Goal: Task Accomplishment & Management: Manage account settings

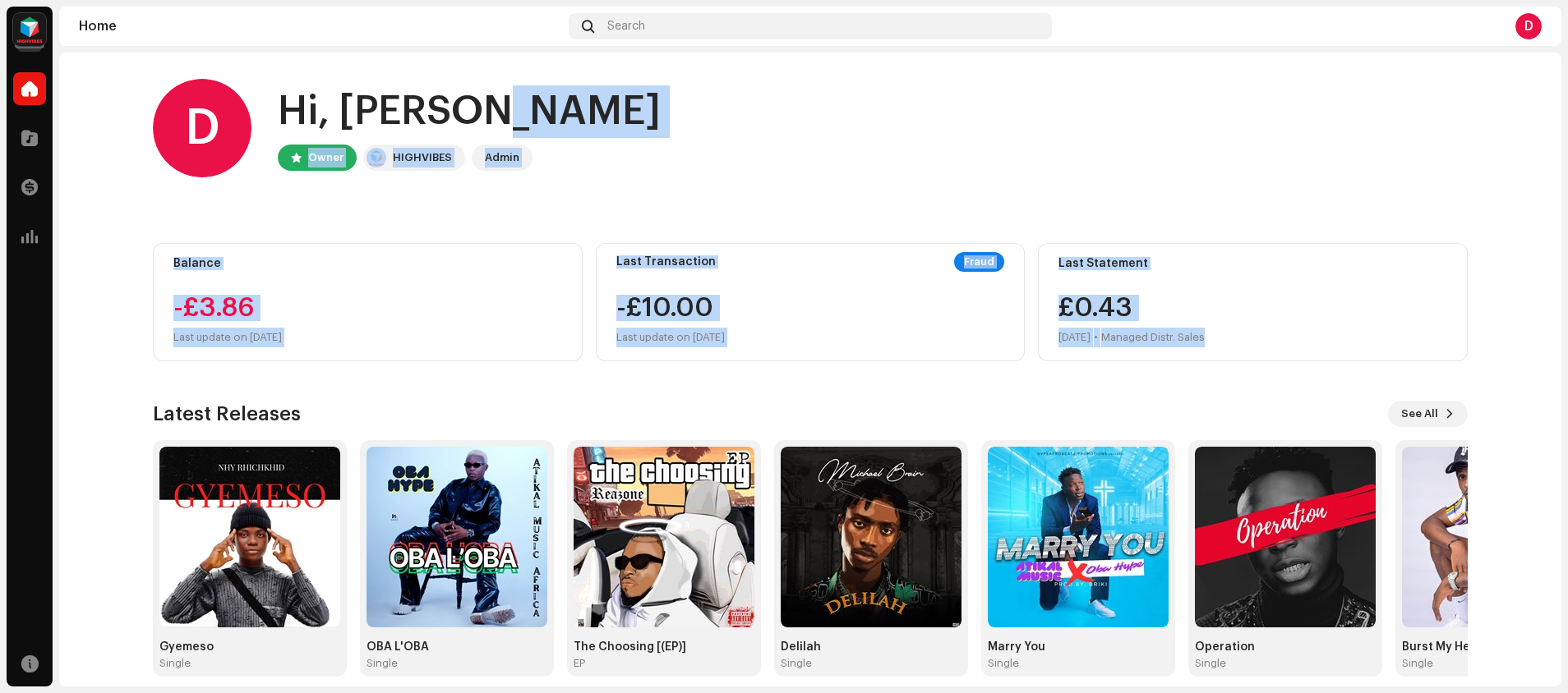
drag, startPoint x: 1561, startPoint y: 87, endPoint x: 1552, endPoint y: 363, distance: 276.1
click at [1552, 363] on div "Hypeafrobeatz Promotions Studios Home Catalog Transactions Analytics Resources …" at bounding box center [784, 346] width 1568 height 693
click at [1514, 336] on home-home "D Hi, [PERSON_NAME] Owner HIGHVIBES Admin Balance -£3.86 Last update on [DATE] …" at bounding box center [810, 378] width 1502 height 651
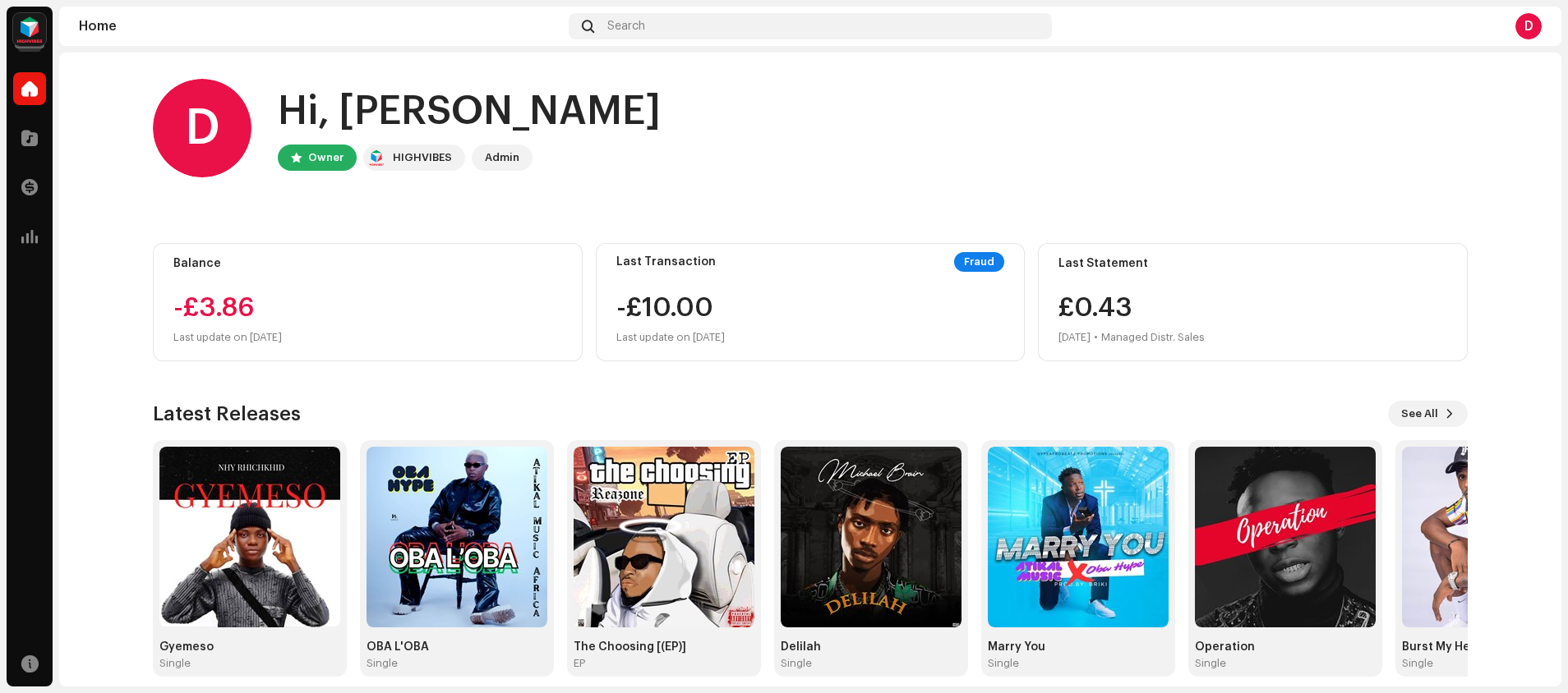
scroll to position [15, 0]
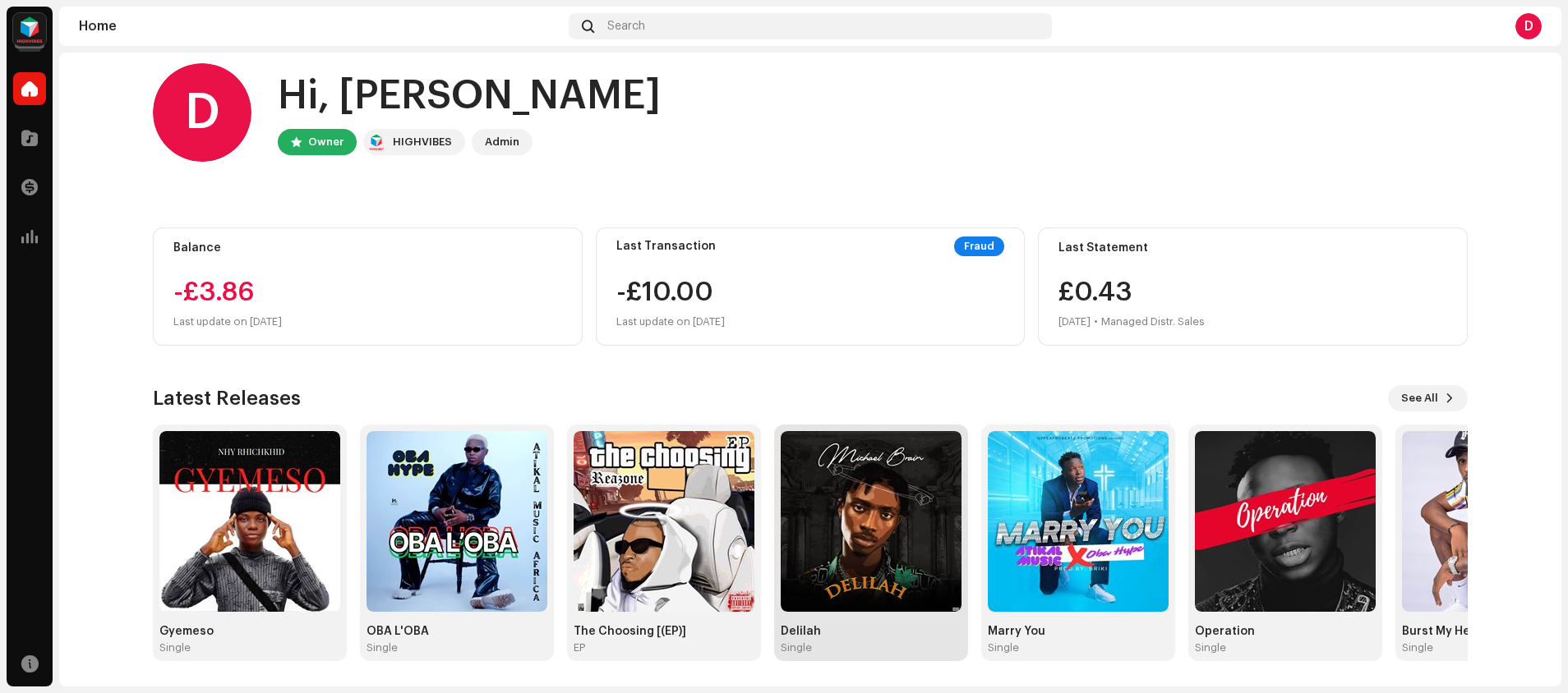
click at [826, 567] on img at bounding box center [871, 520] width 180 height 180
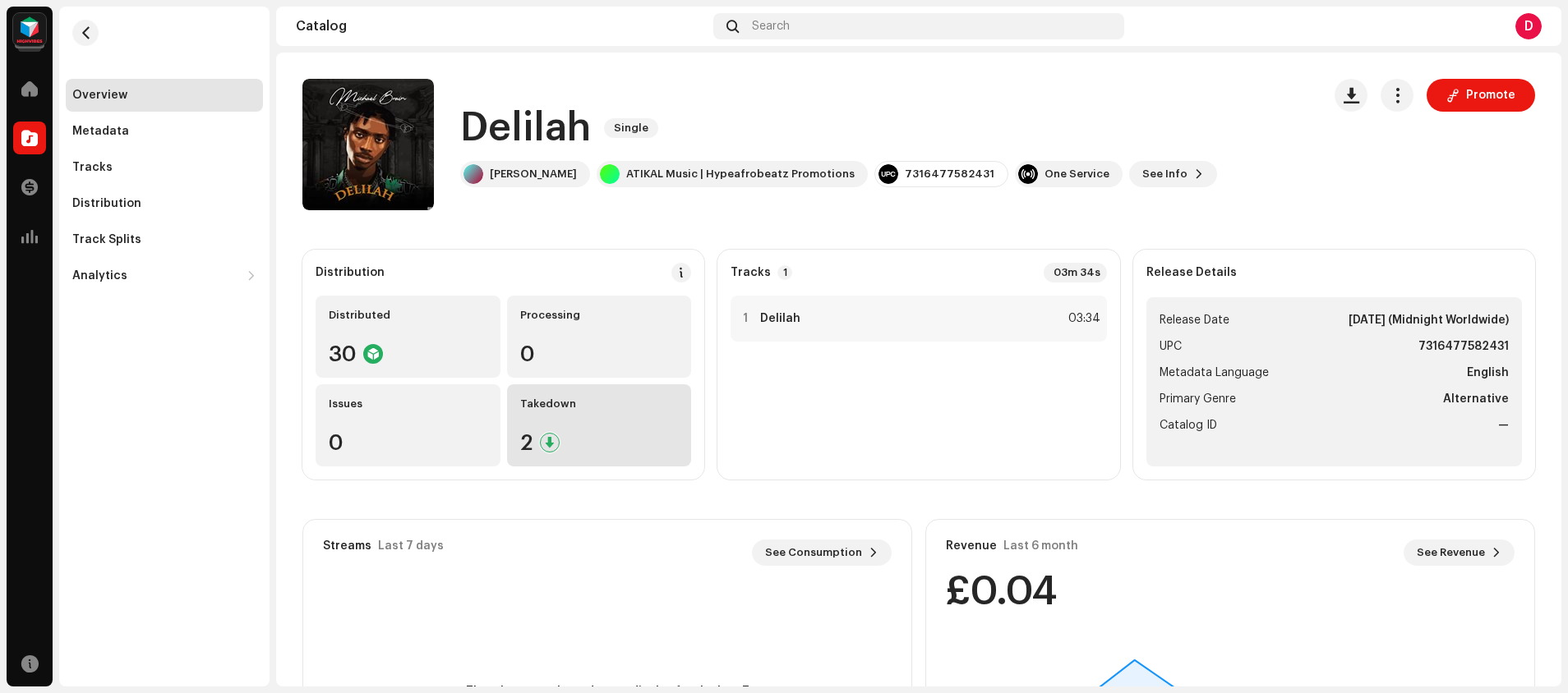
click at [576, 422] on div "Takedown 2" at bounding box center [600, 425] width 185 height 82
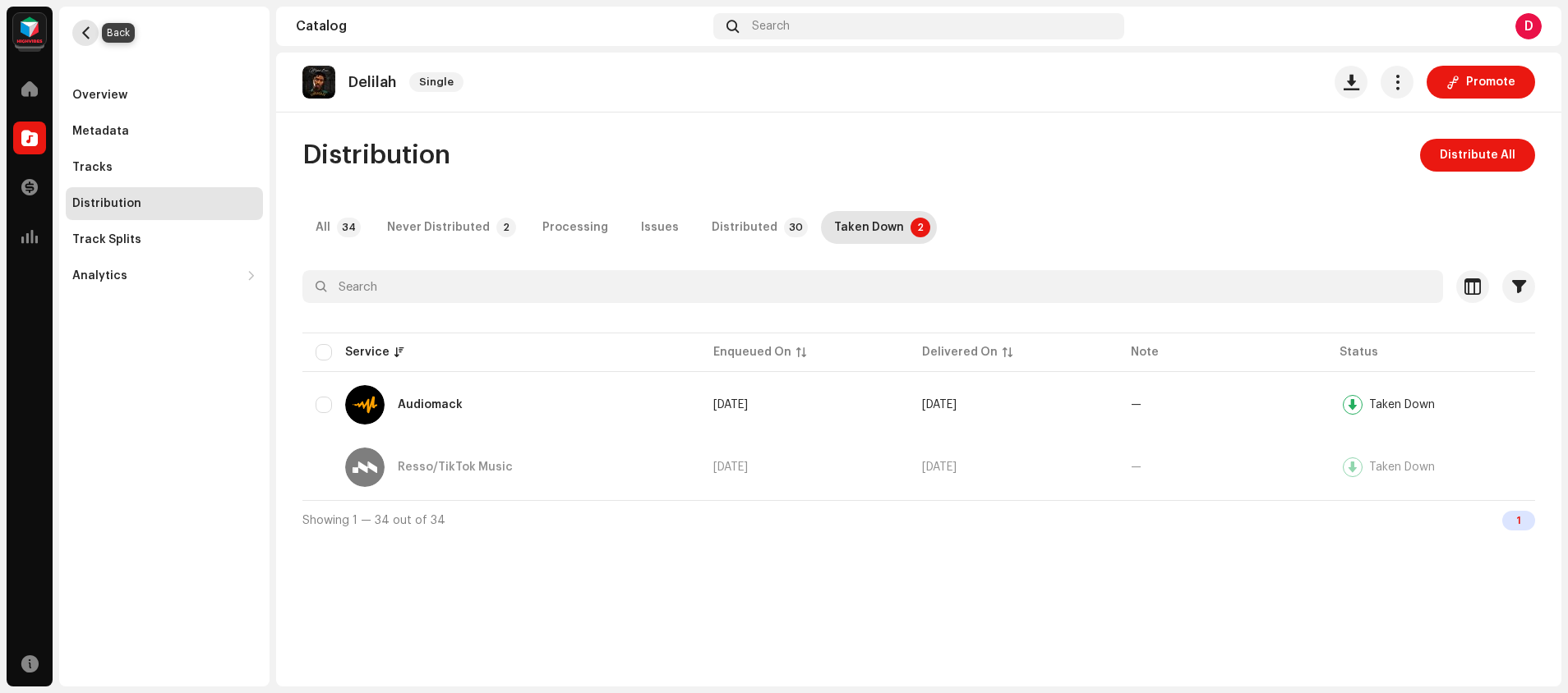
click at [89, 30] on span "button" at bounding box center [86, 33] width 13 height 13
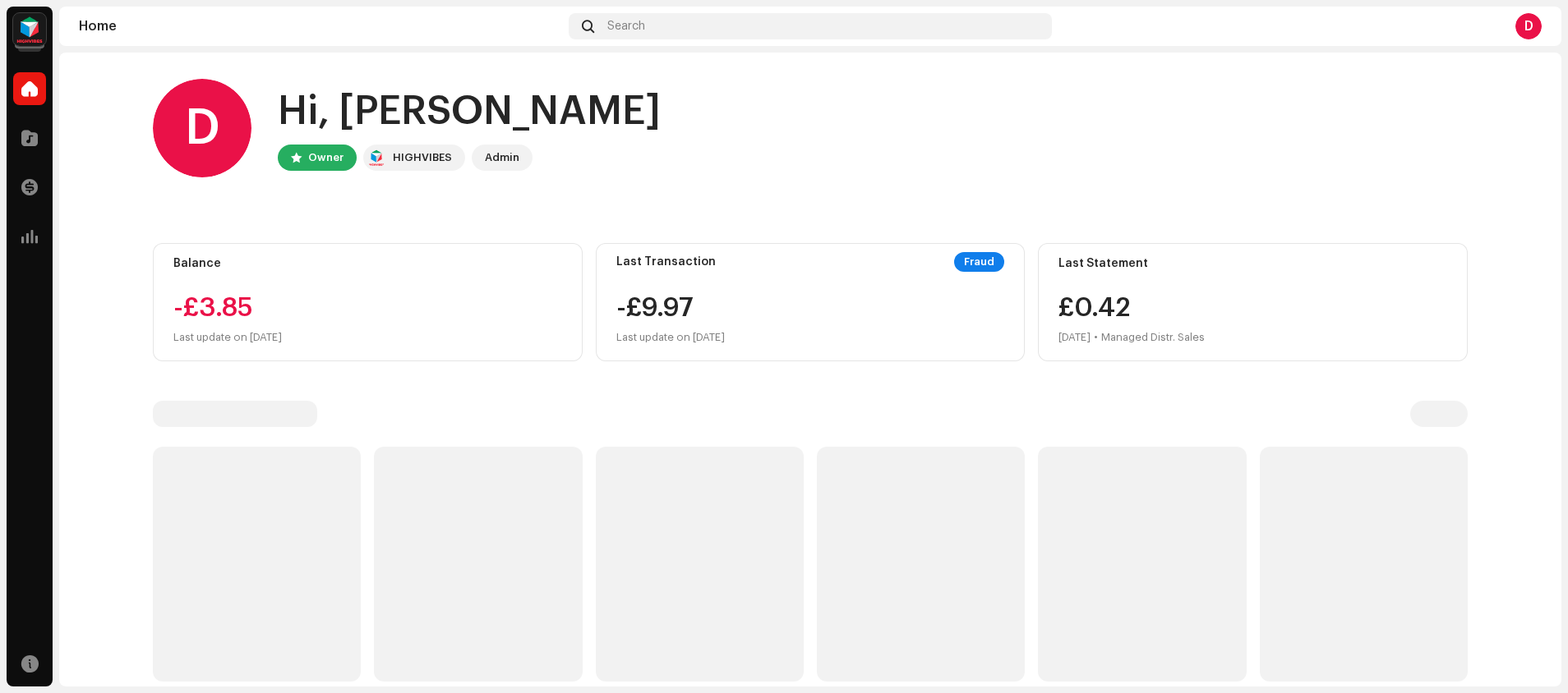
click at [36, 30] on img at bounding box center [30, 30] width 33 height 33
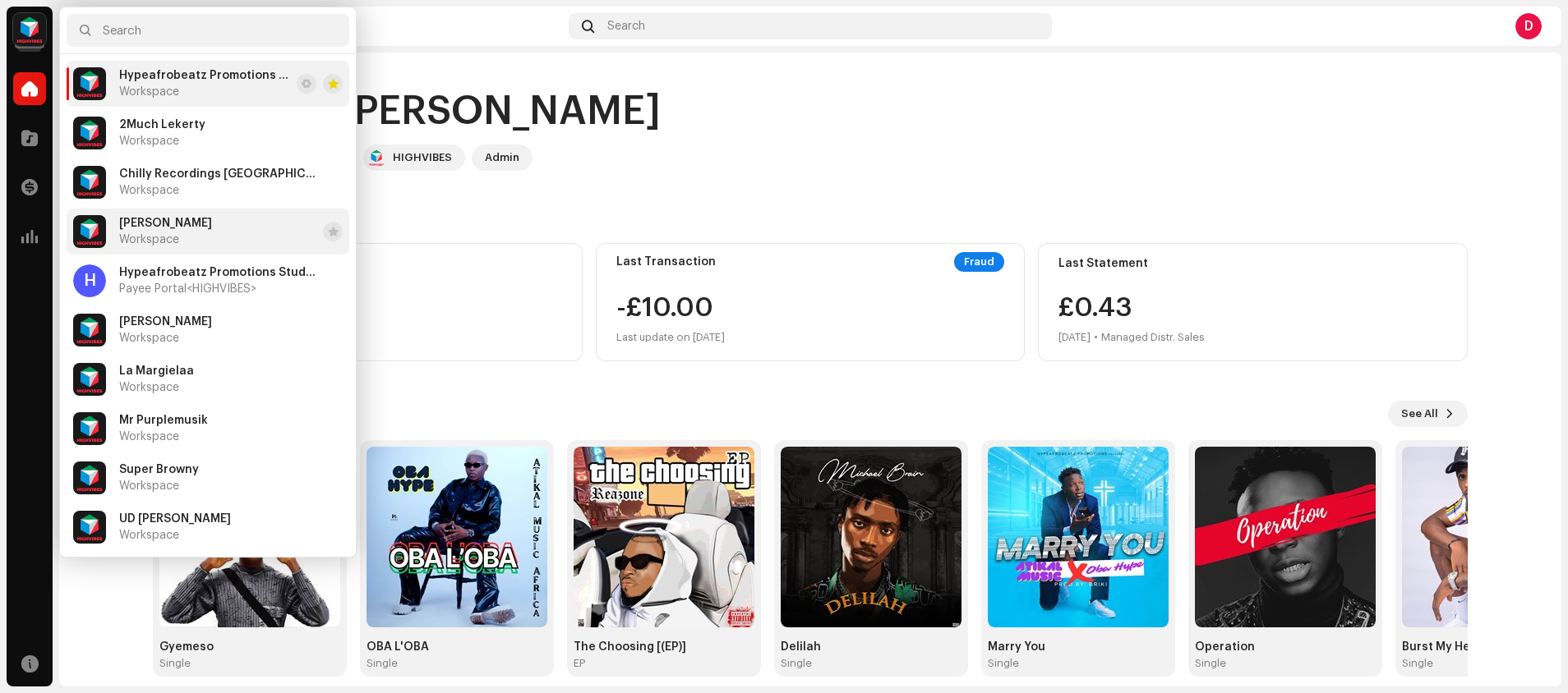
click at [125, 240] on span "Workspace" at bounding box center [149, 240] width 60 height 13
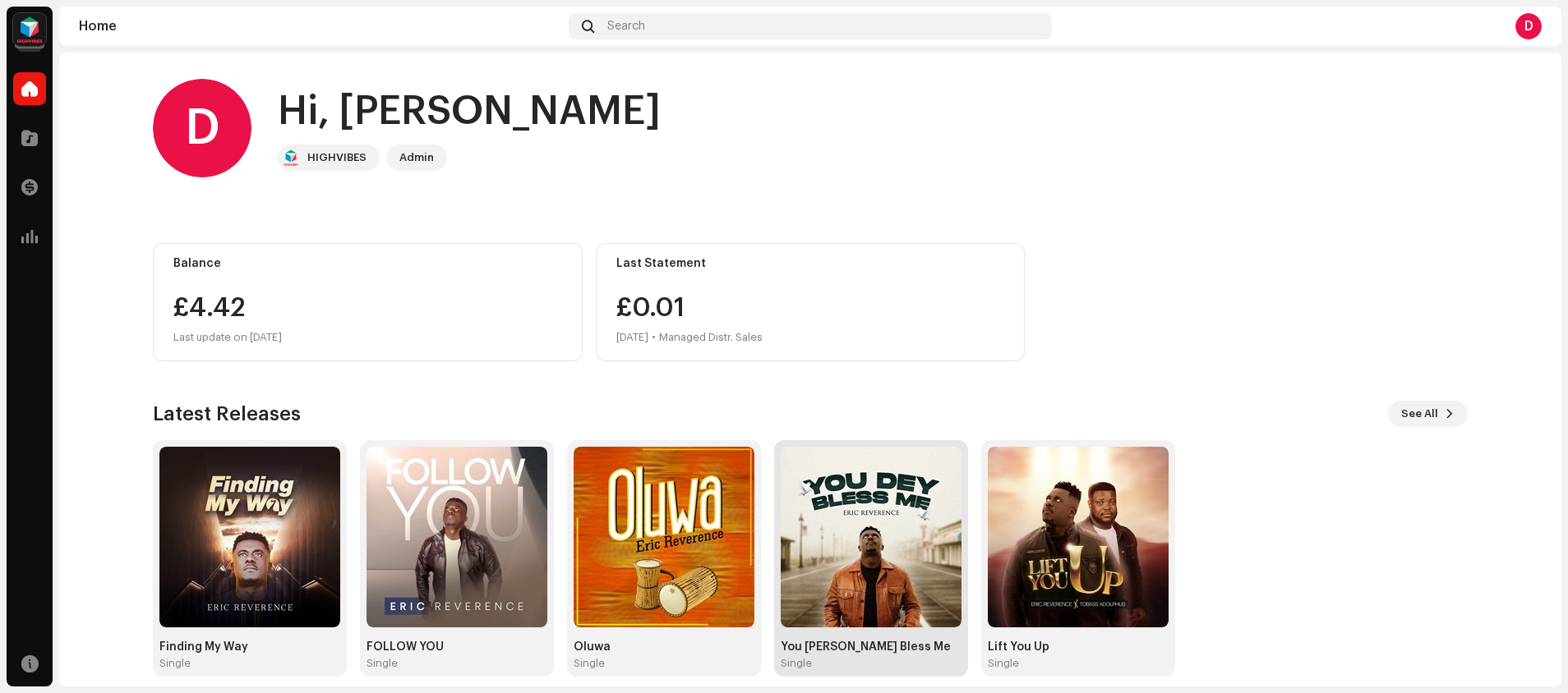
click at [856, 614] on img at bounding box center [871, 537] width 180 height 180
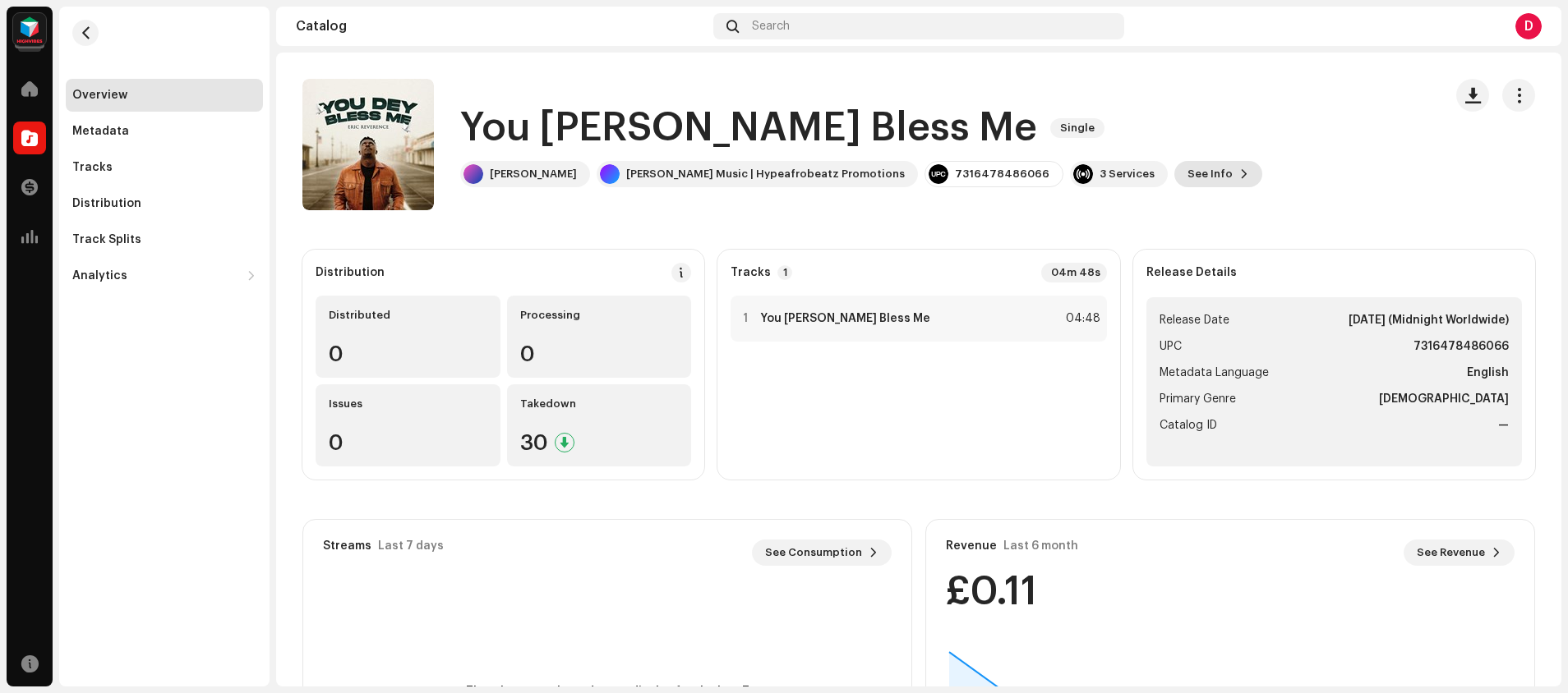
click at [1187, 171] on span "See Info" at bounding box center [1209, 174] width 45 height 33
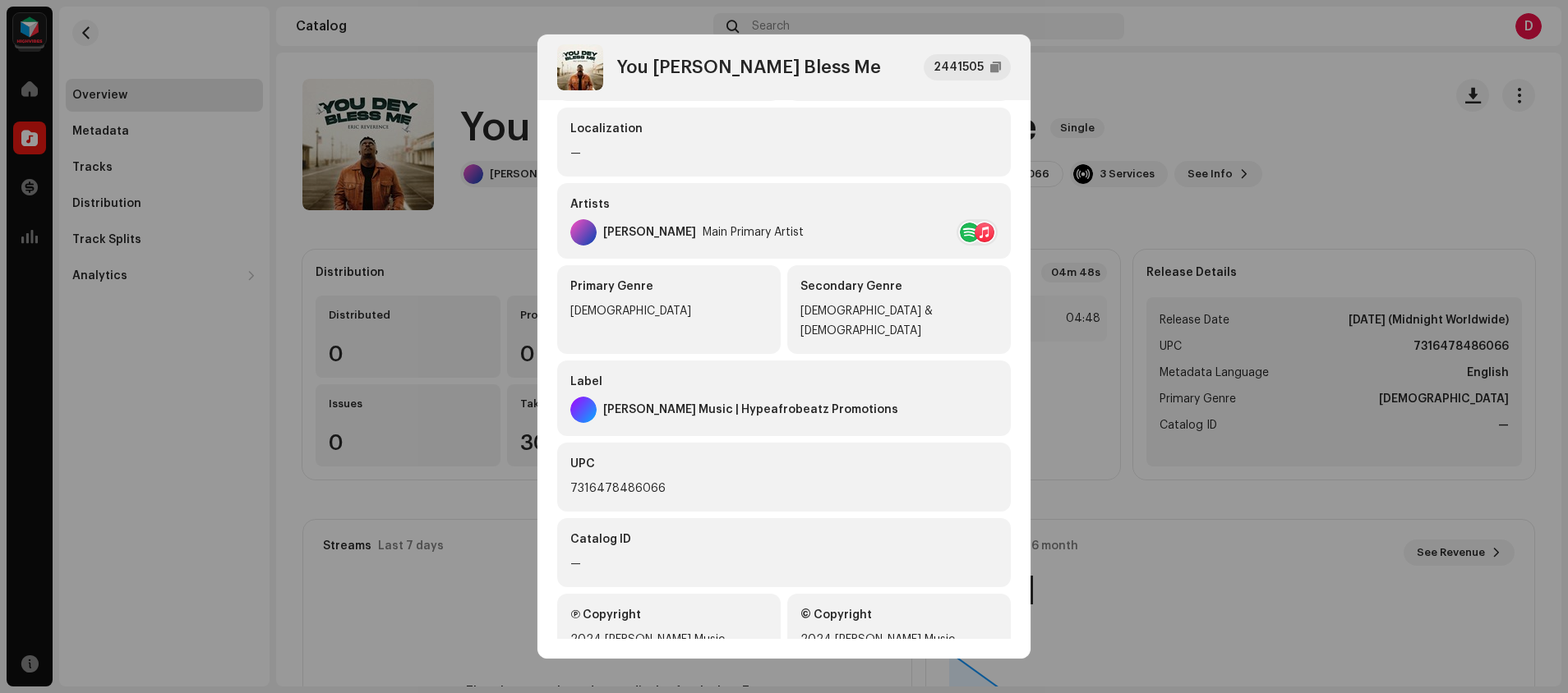
scroll to position [239, 0]
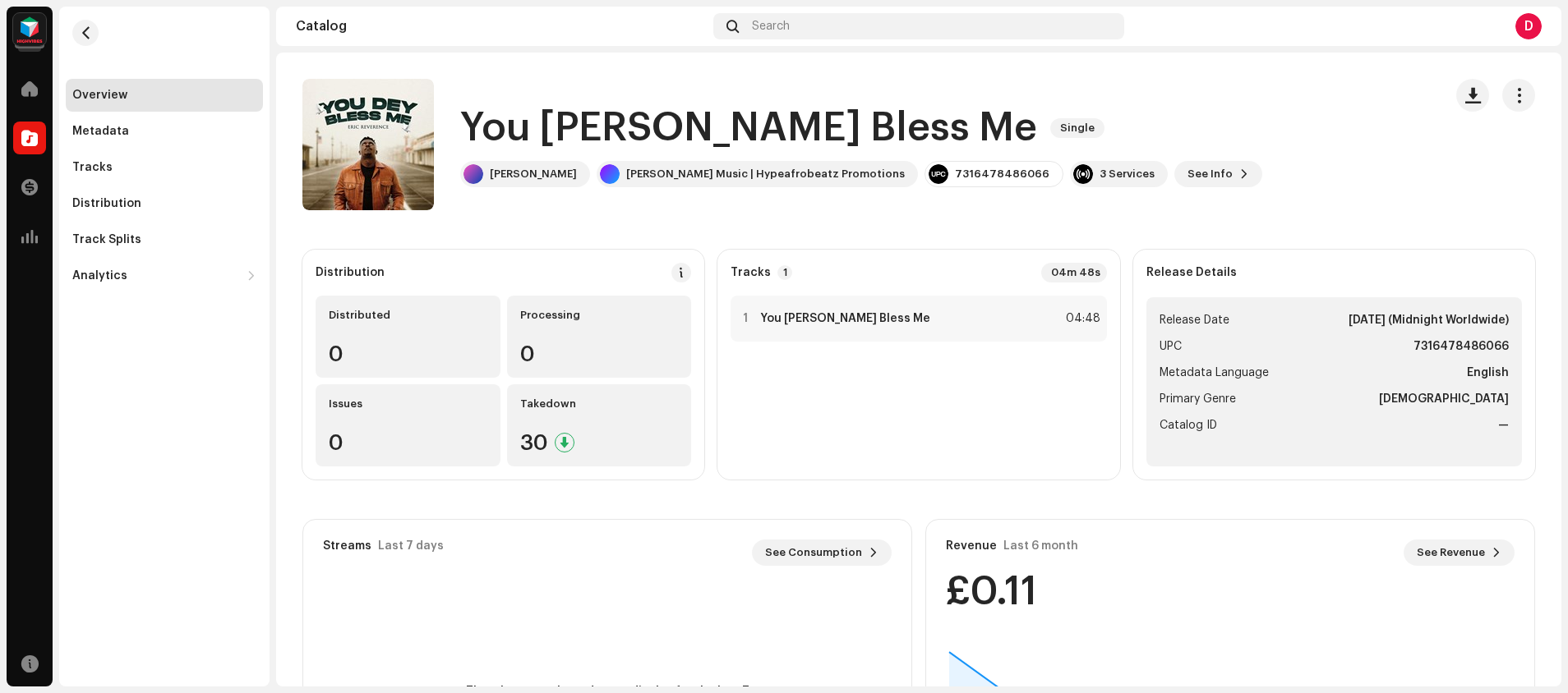
click at [1259, 69] on div "You Dey Bless Me 2441505 Metadata Distribution Metadata Language English Releas…" at bounding box center [784, 346] width 1568 height 693
click at [1259, 69] on catalog-releases-details-overview "You Dey Bless Me Single You Dey Bless Me Single Eric Reverence Eric Reverence M…" at bounding box center [918, 464] width 1285 height 821
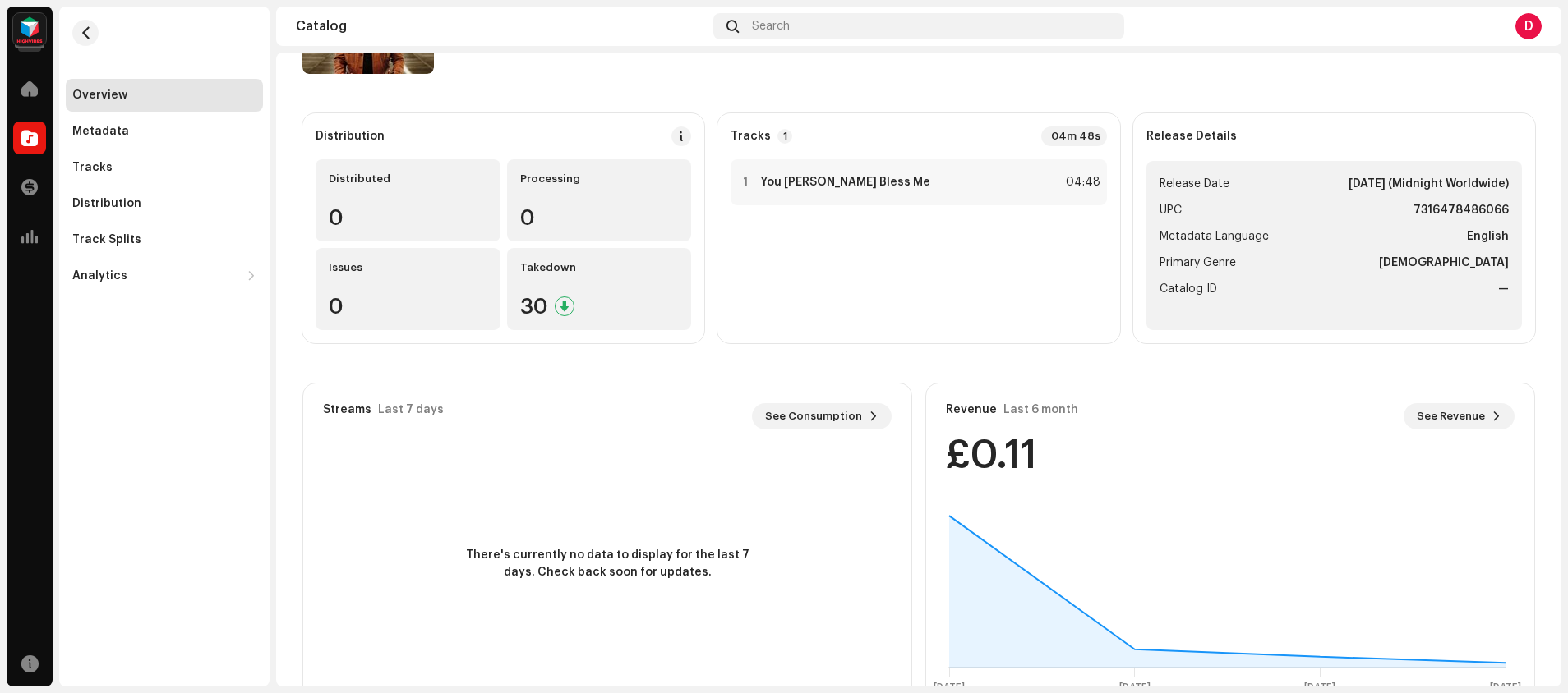
scroll to position [0, 0]
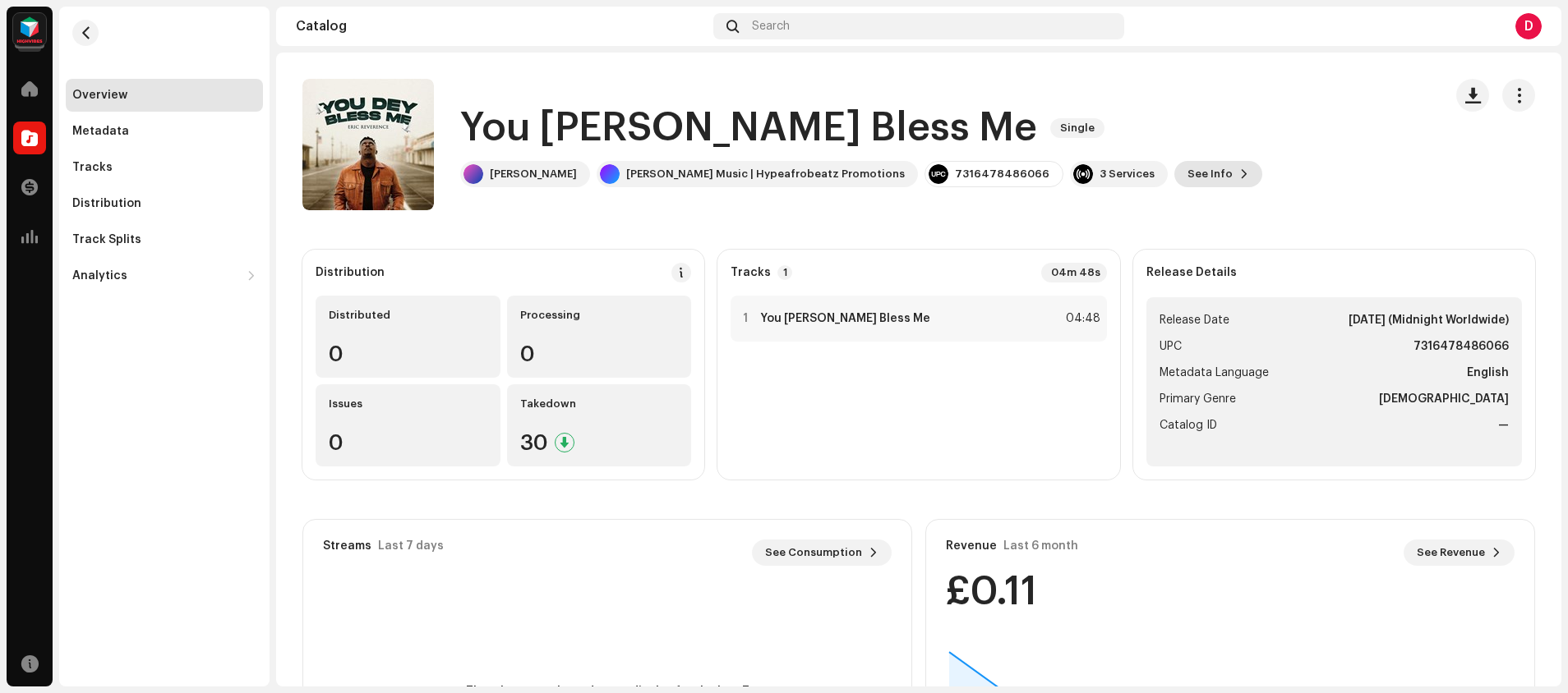
click at [1187, 164] on span "See Info" at bounding box center [1209, 174] width 45 height 33
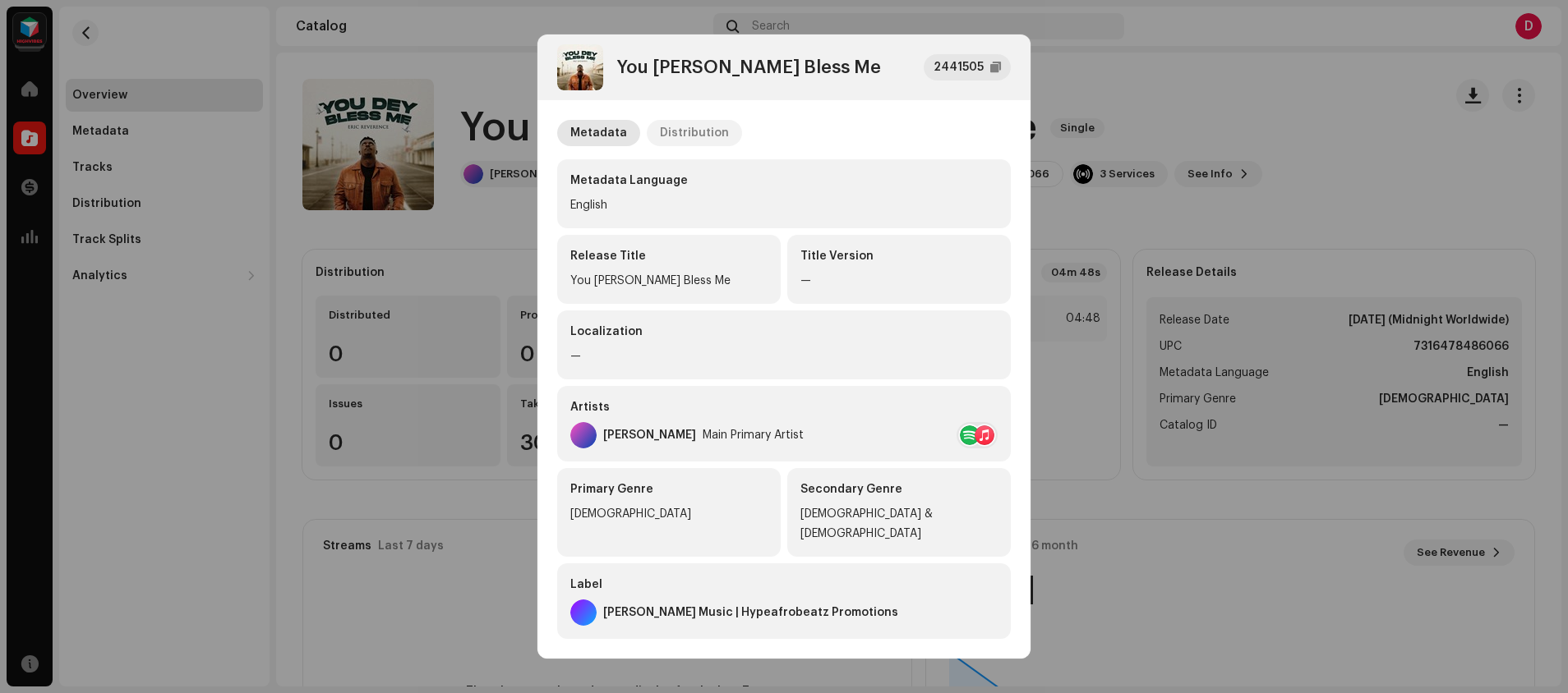
click at [670, 136] on div "Distribution" at bounding box center [694, 132] width 69 height 26
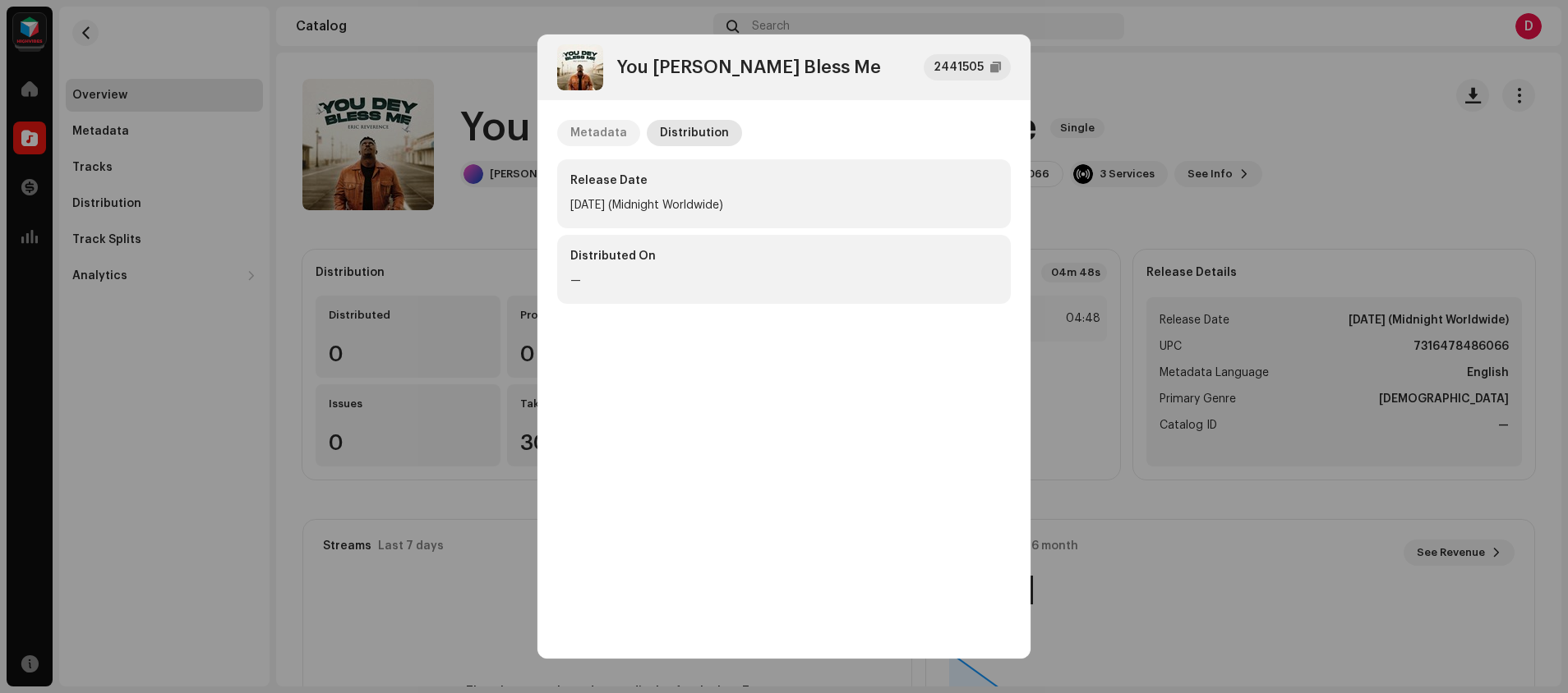
click at [614, 136] on div "Metadata" at bounding box center [598, 132] width 57 height 26
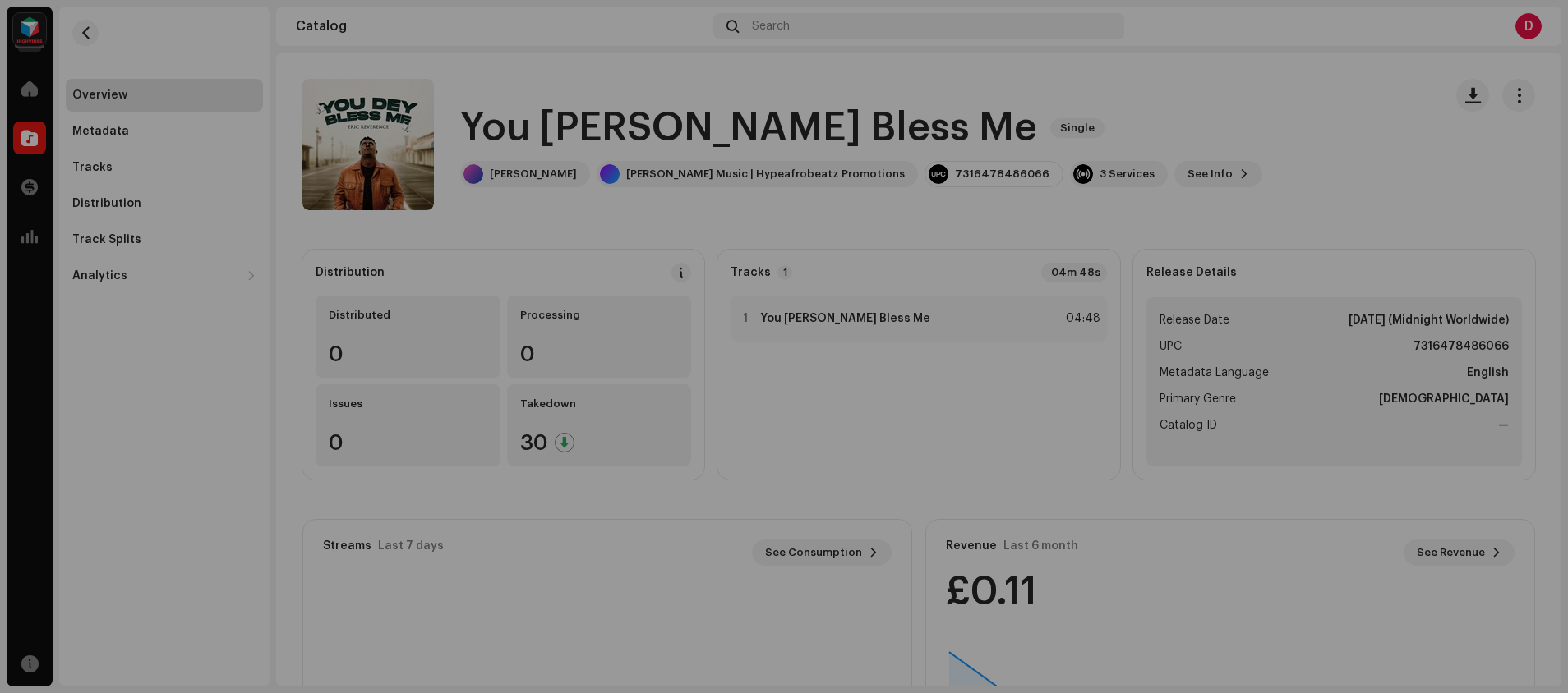
click at [1165, 112] on div "You Dey Bless Me 2441505 Metadata Distribution Metadata Language English Releas…" at bounding box center [784, 346] width 1568 height 693
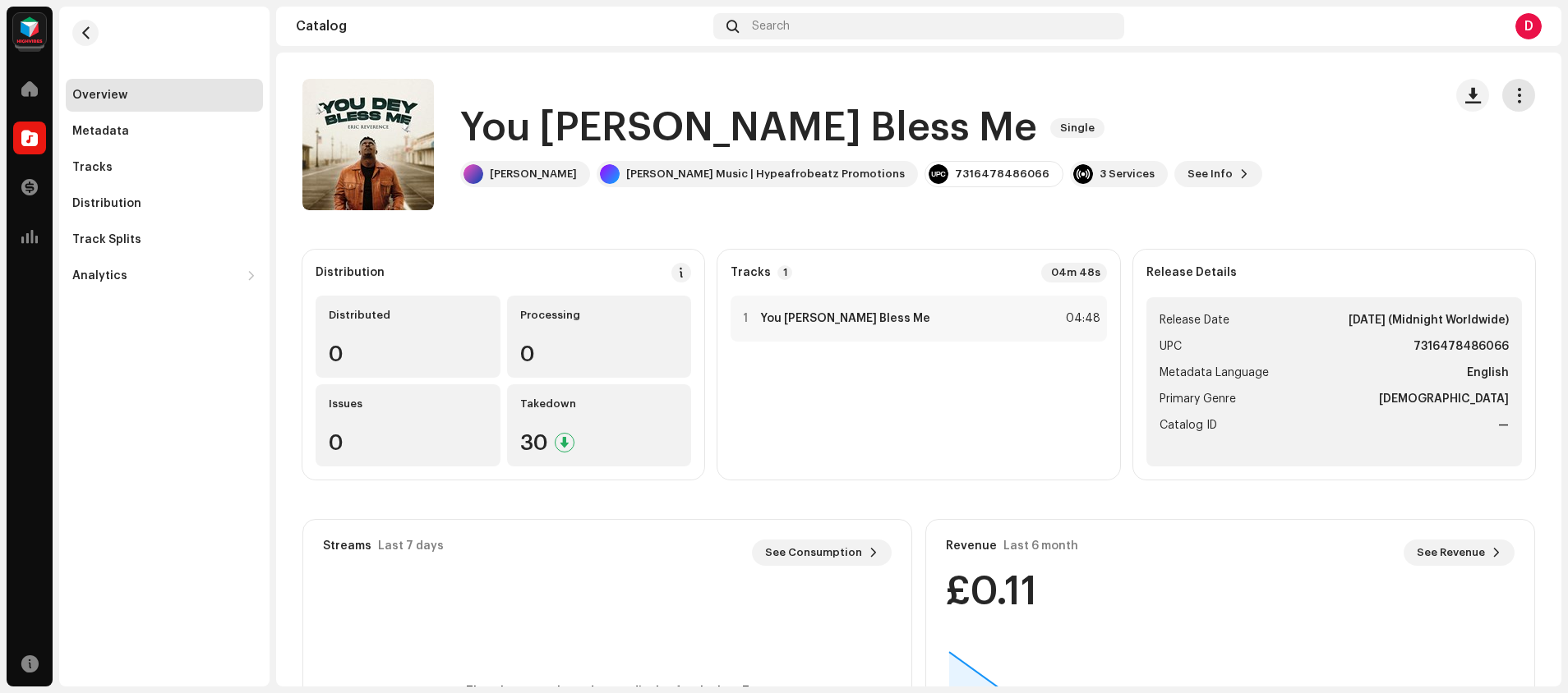
click at [1520, 92] on button "button" at bounding box center [1519, 95] width 33 height 33
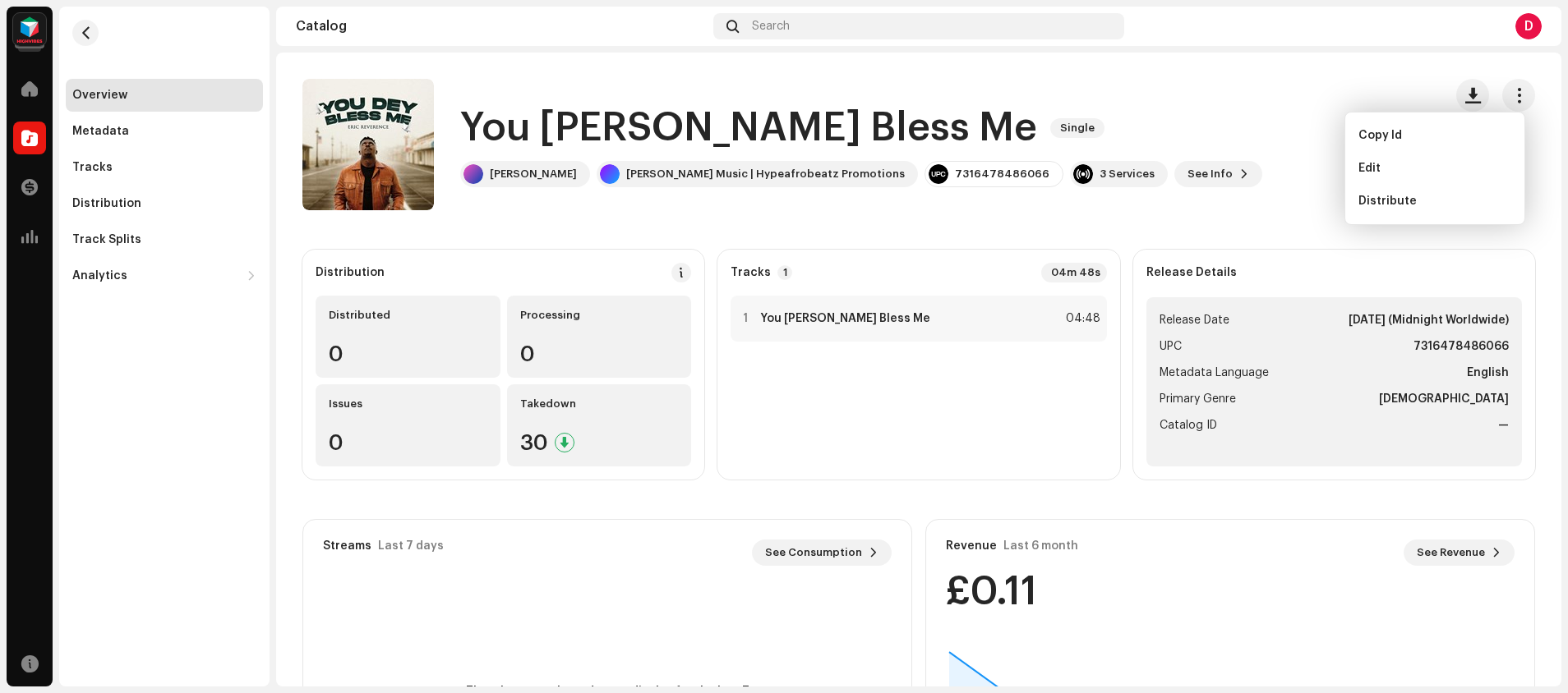
click at [1221, 103] on div "You Dey Bless Me Single Eric Reverence Eric Reverence Music | Hypeafrobeatz Pro…" at bounding box center [866, 145] width 1127 height 131
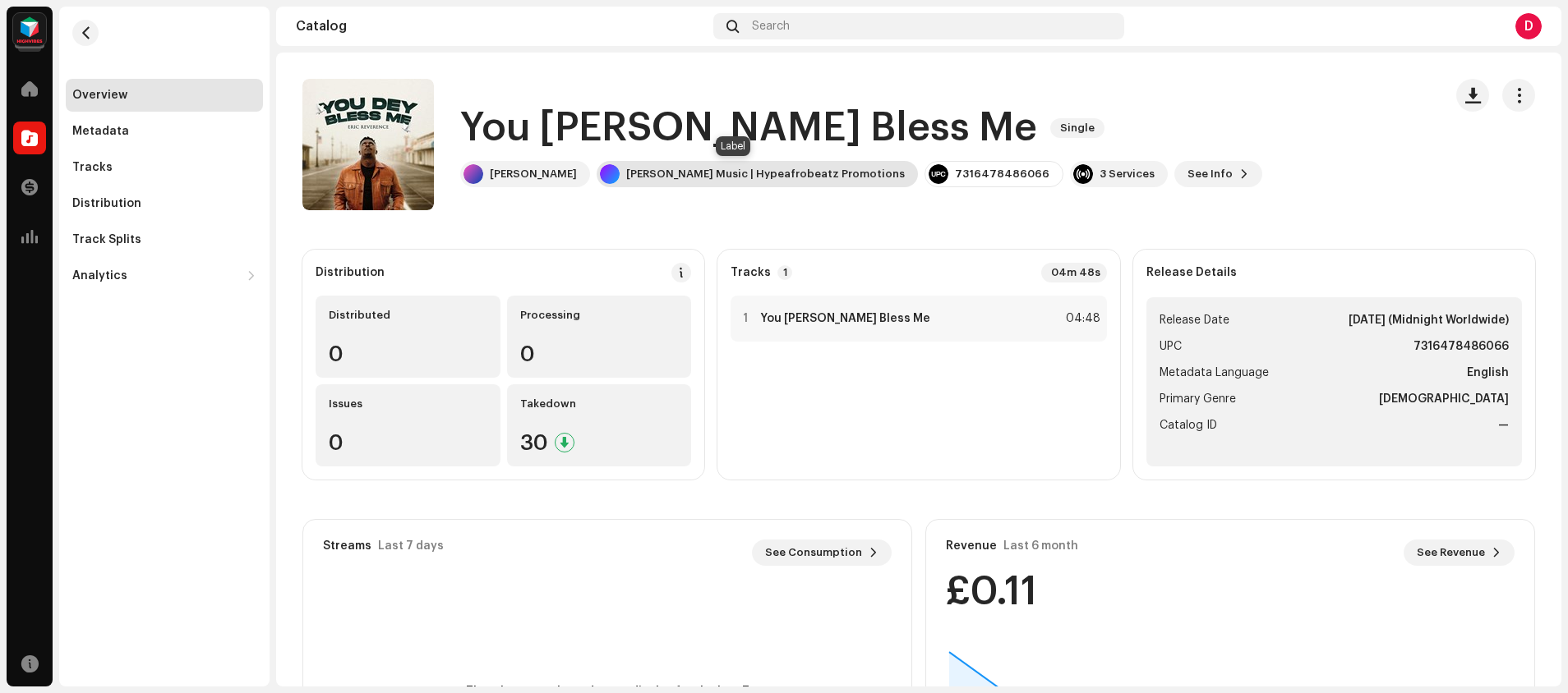
click at [733, 178] on div "Eric Reverence Music | Hypeafrobeatz Promotions" at bounding box center [765, 174] width 279 height 13
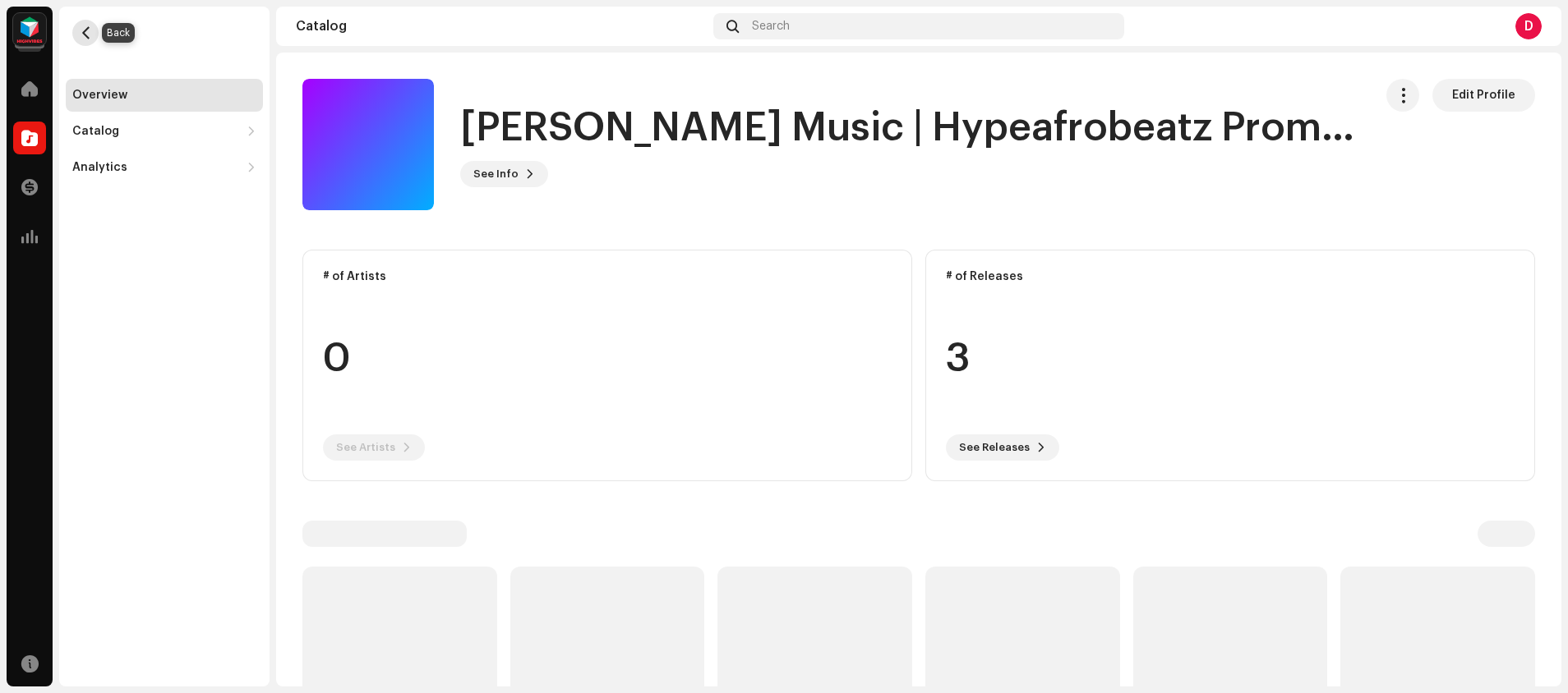
click at [86, 31] on span "button" at bounding box center [86, 33] width 13 height 13
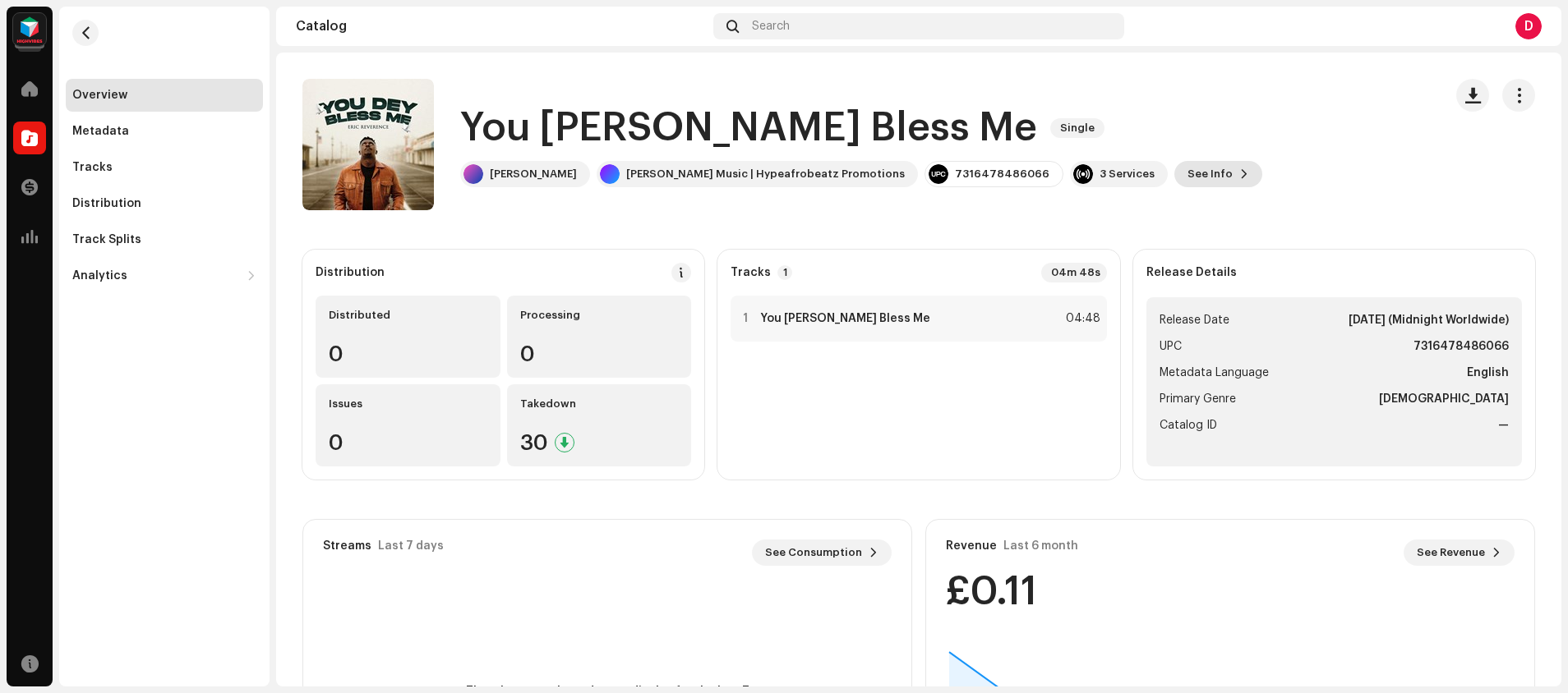
click at [1184, 171] on button "See Info" at bounding box center [1218, 173] width 88 height 26
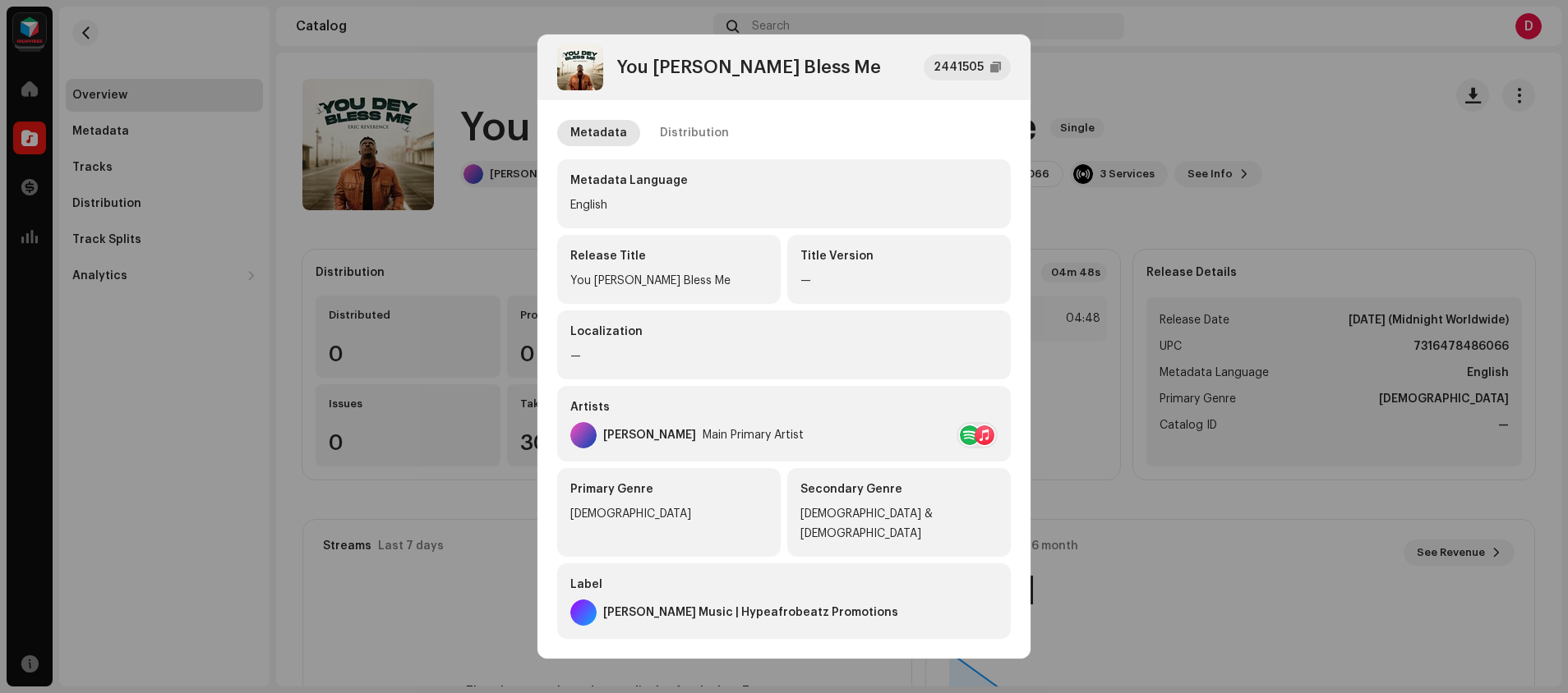
click at [876, 120] on div "Metadata Distribution" at bounding box center [784, 132] width 453 height 26
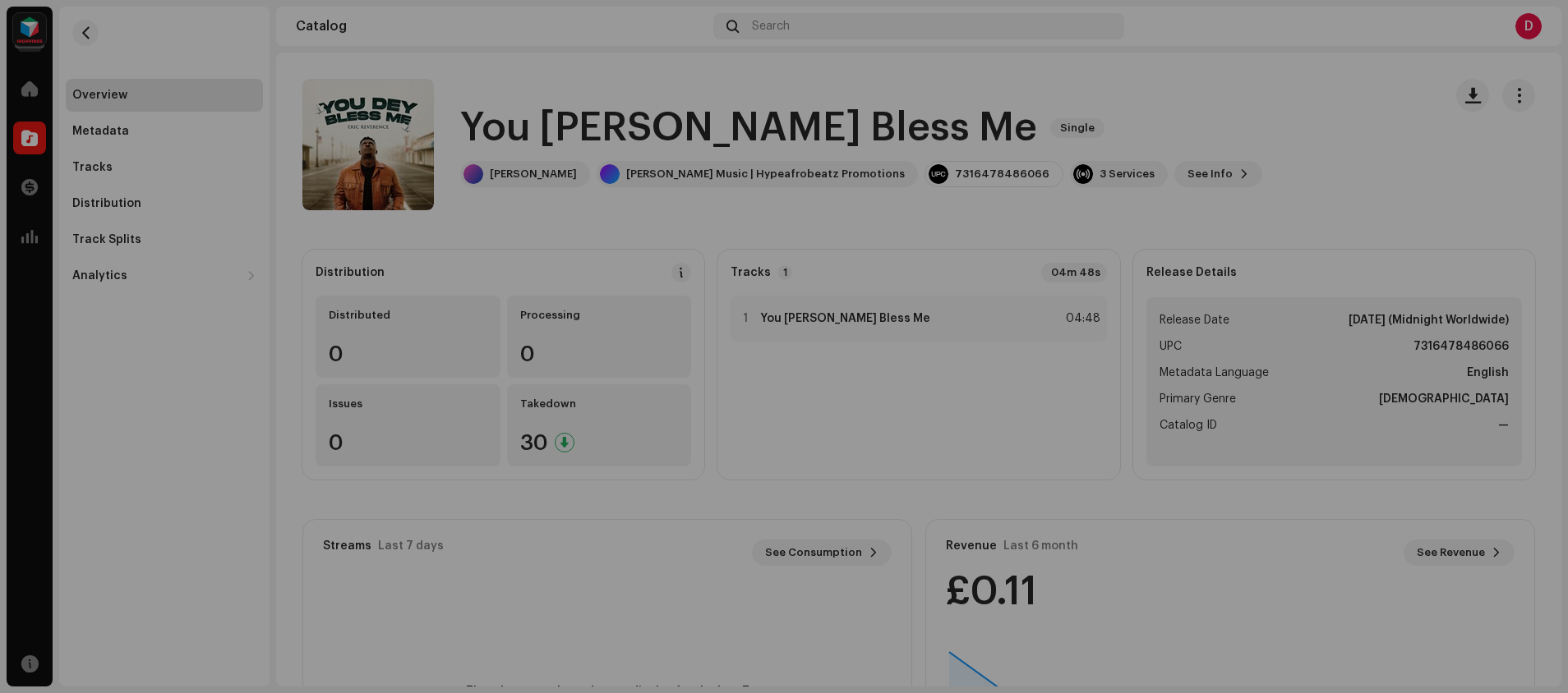
click at [1162, 85] on div "You Dey Bless Me 2441505 Metadata Distribution Metadata Language English Releas…" at bounding box center [784, 346] width 1568 height 693
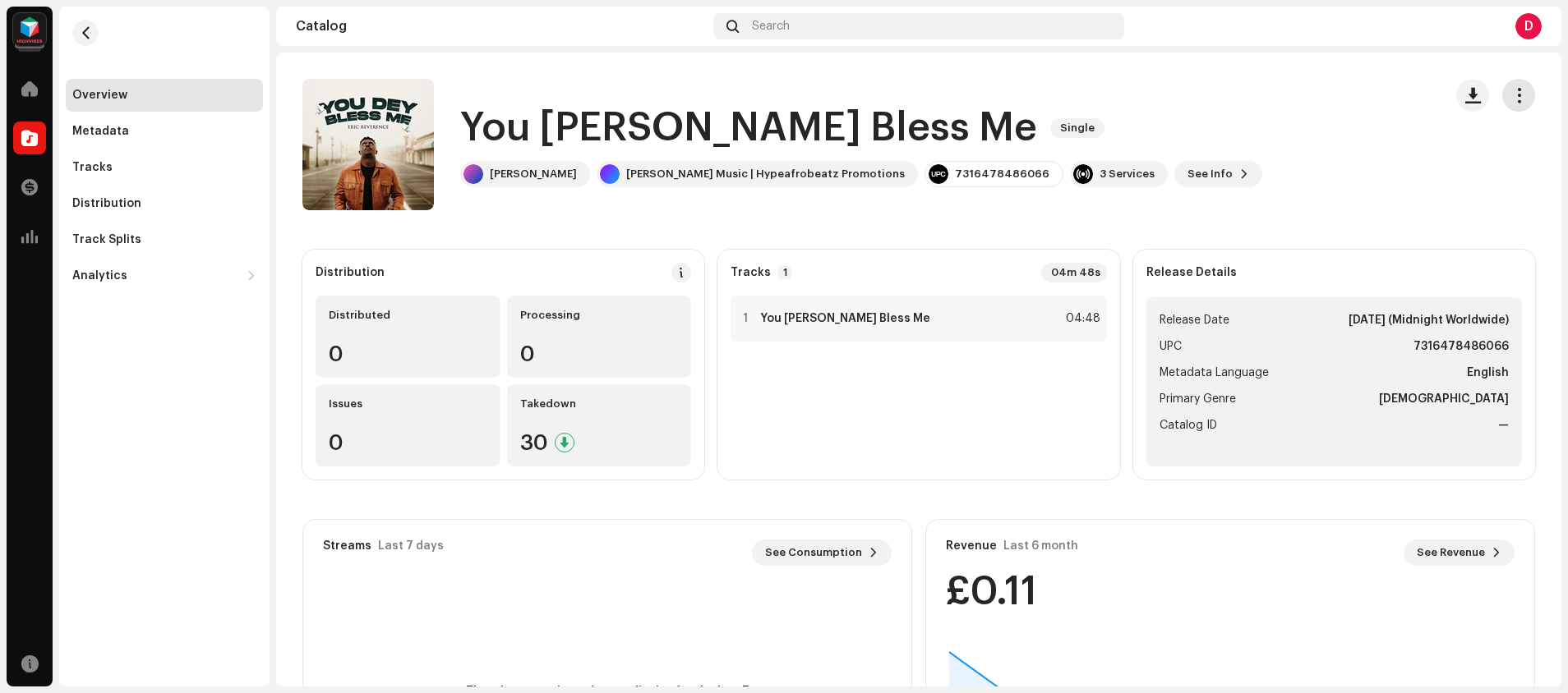
click at [1511, 89] on span "button" at bounding box center [1519, 95] width 15 height 13
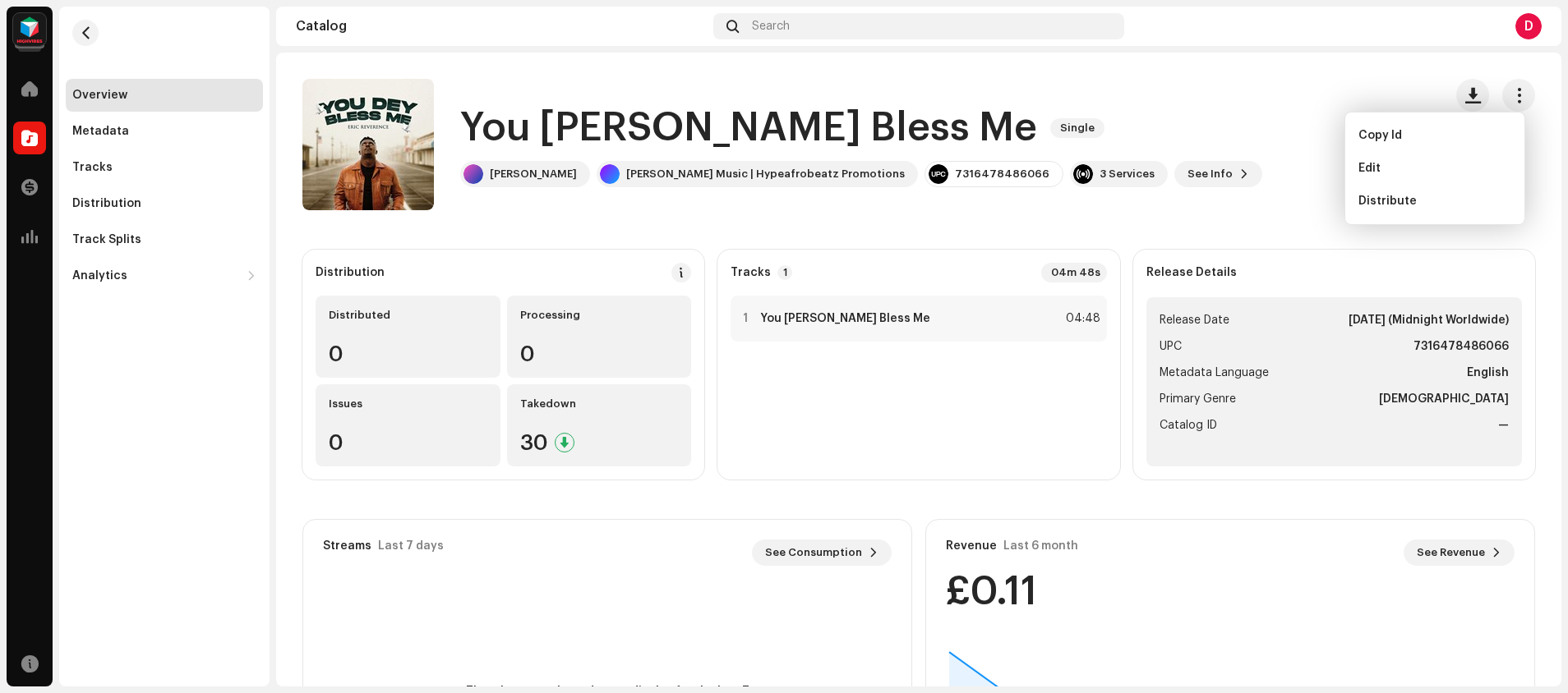
click at [1209, 92] on div "You Dey Bless Me Single Eric Reverence Eric Reverence Music | Hypeafrobeatz Pro…" at bounding box center [866, 145] width 1127 height 131
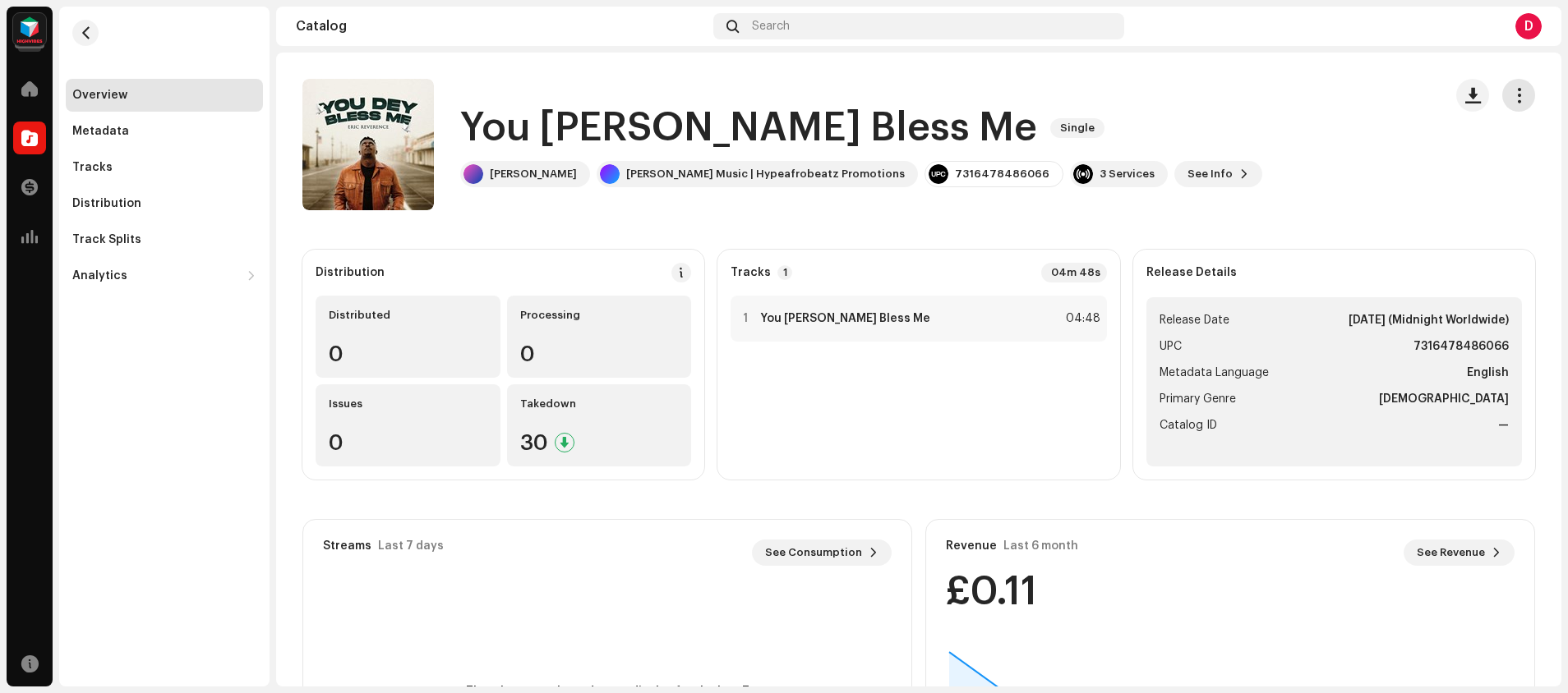
click at [1511, 98] on span "button" at bounding box center [1519, 95] width 15 height 13
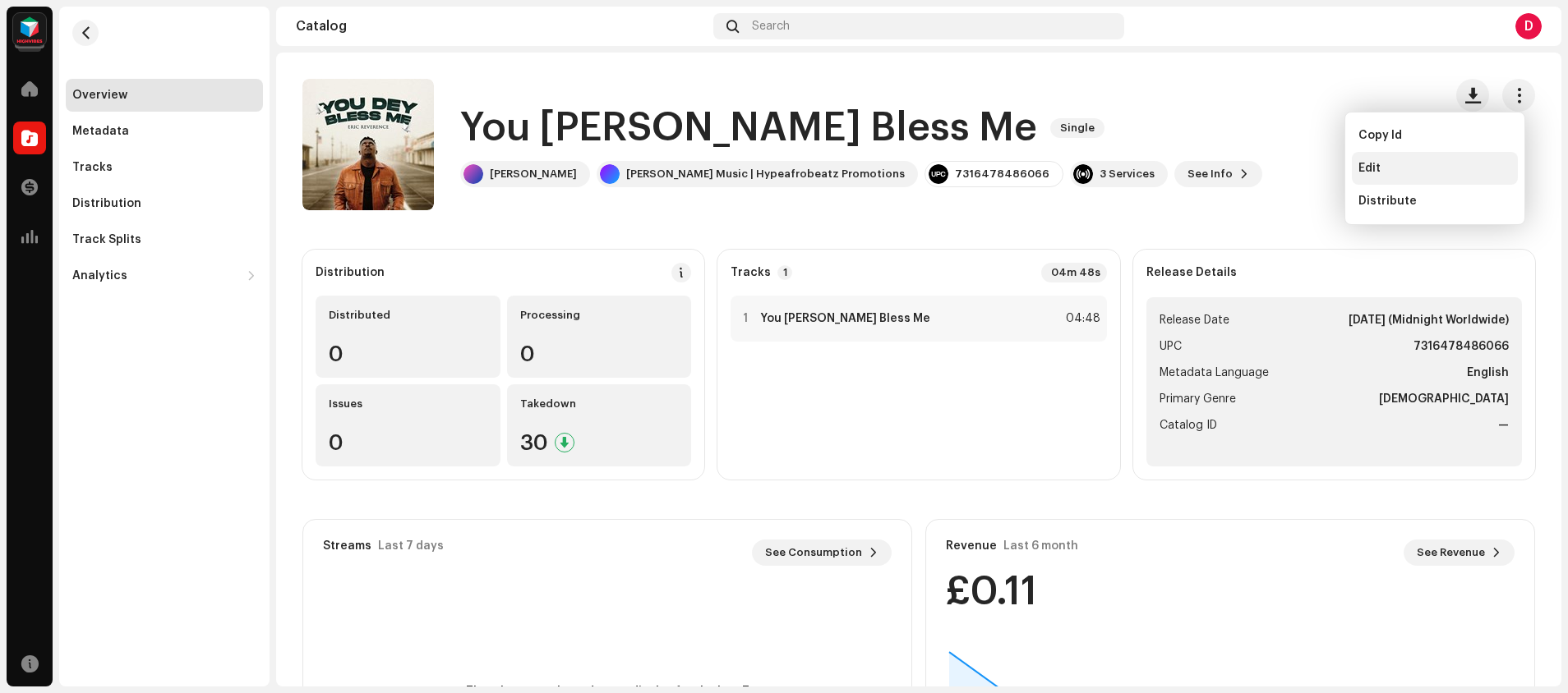
click at [1421, 170] on div "Edit" at bounding box center [1435, 169] width 153 height 13
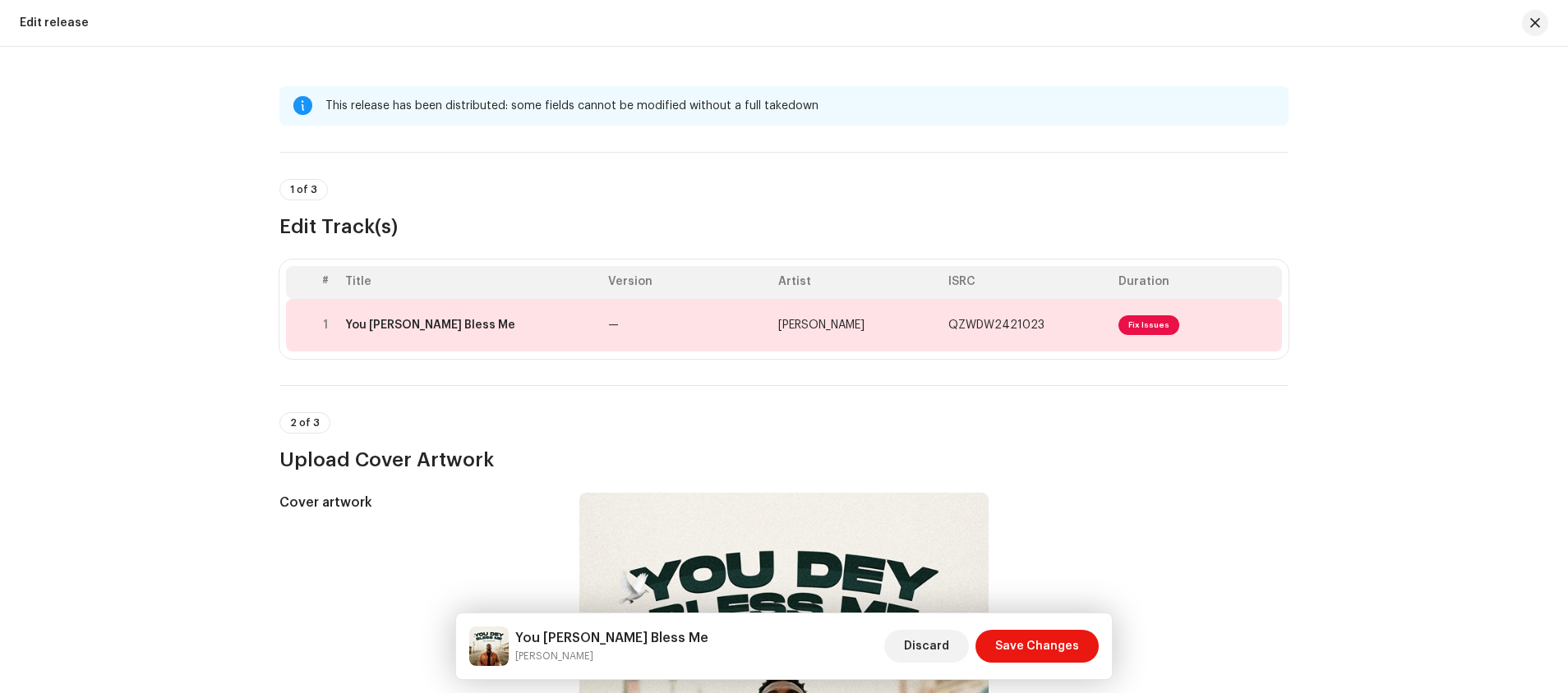
click at [1343, 264] on div "This release has been distributed: some fields cannot be modified without a ful…" at bounding box center [784, 370] width 1568 height 647
